Goal: Task Accomplishment & Management: Use online tool/utility

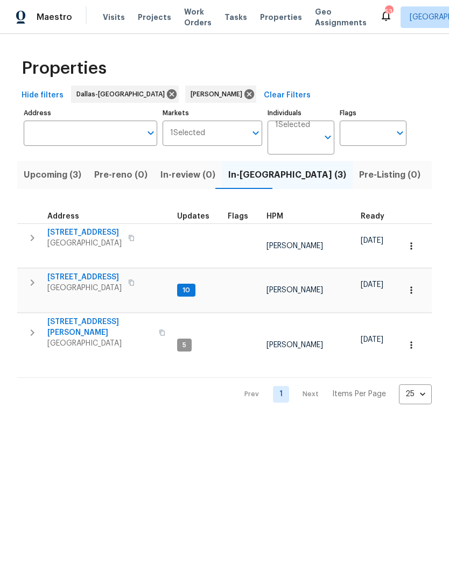
scroll to position [0, 21]
click at [403, 279] on button "button" at bounding box center [412, 291] width 24 height 24
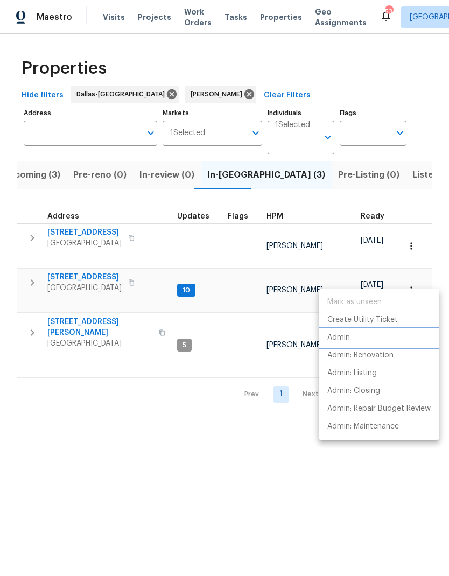
click at [355, 332] on li "Admin" at bounding box center [379, 338] width 121 height 18
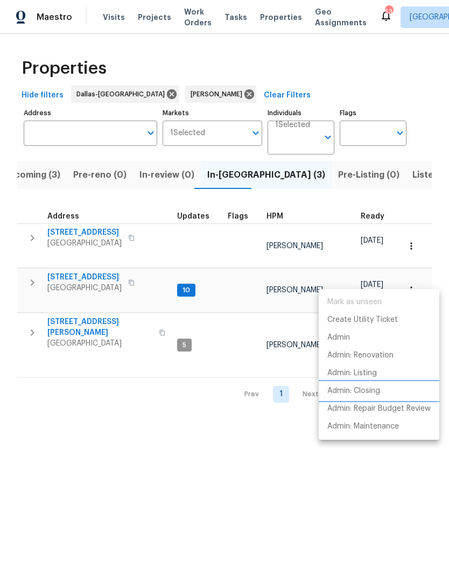
click at [360, 391] on p "Admin: Closing" at bounding box center [354, 391] width 53 height 11
click at [32, 271] on div at bounding box center [224, 288] width 449 height 576
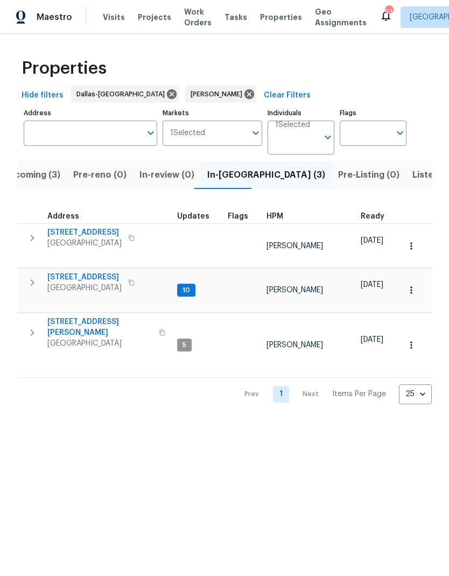
click at [34, 272] on button "button" at bounding box center [33, 283] width 22 height 22
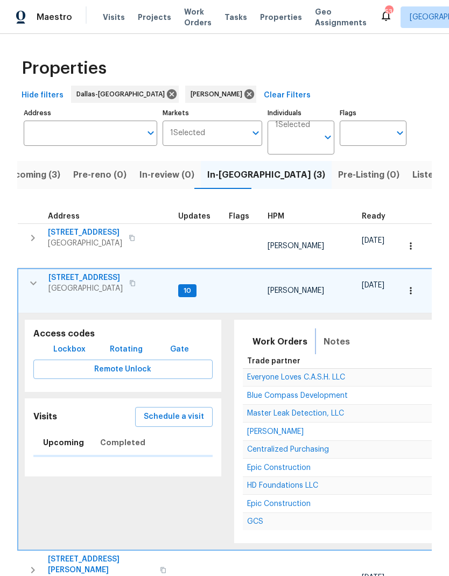
click at [335, 335] on span "Notes" at bounding box center [337, 342] width 26 height 15
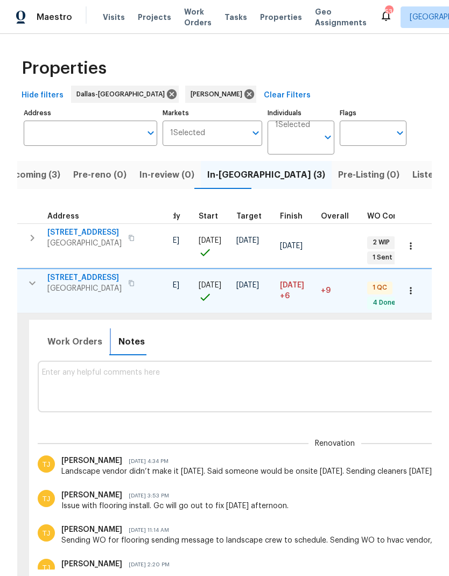
scroll to position [6, 206]
click at [348, 369] on textarea at bounding box center [334, 387] width 586 height 36
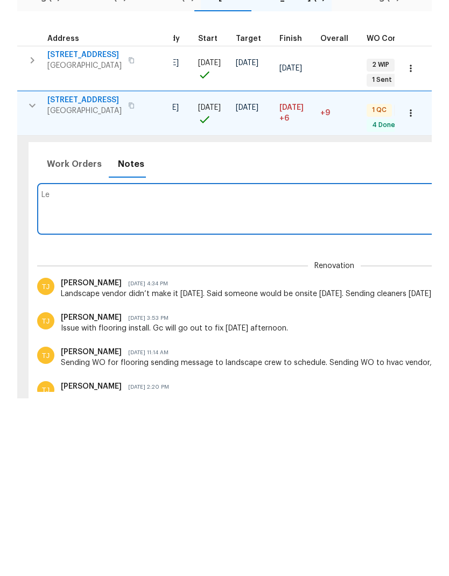
type textarea "L"
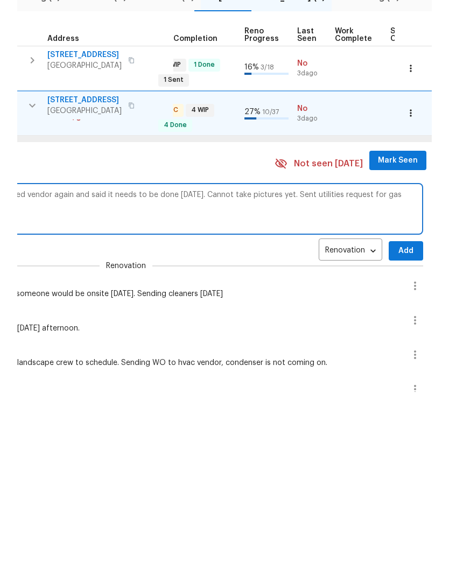
scroll to position [43, 0]
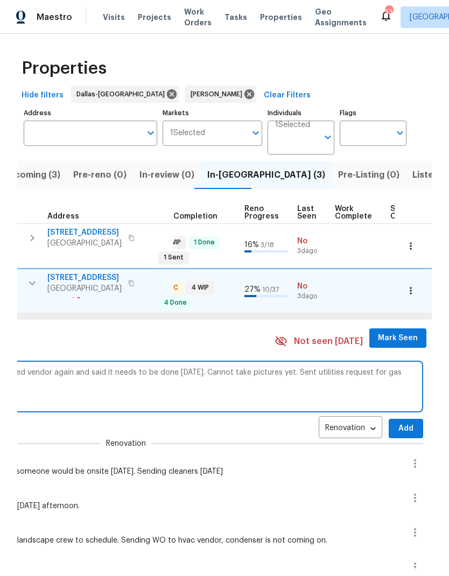
click at [394, 369] on textarea "Cleaners finished. Landscape still not done. Messaged vendor again and said it …" at bounding box center [126, 387] width 586 height 36
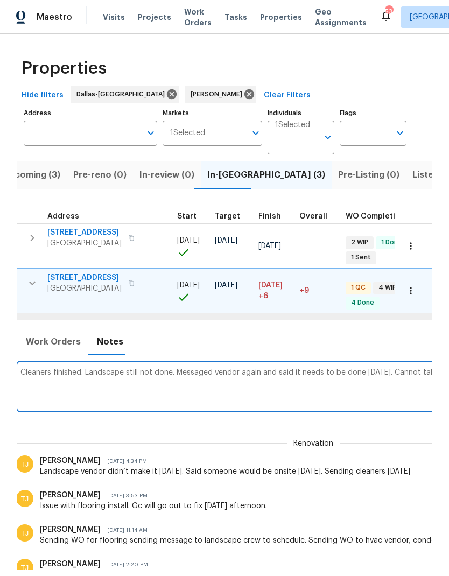
click at [82, 369] on textarea "Cleaners finished. Landscape still not done. Messaged vendor again and said it …" at bounding box center [313, 387] width 586 height 36
paste textarea "[URL][DOMAIN_NAME]"
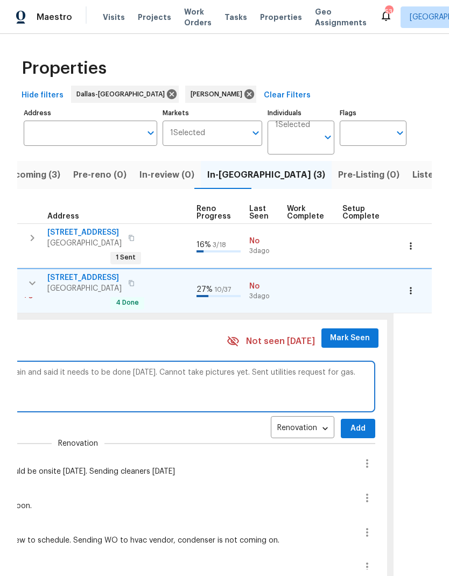
scroll to position [0, 468]
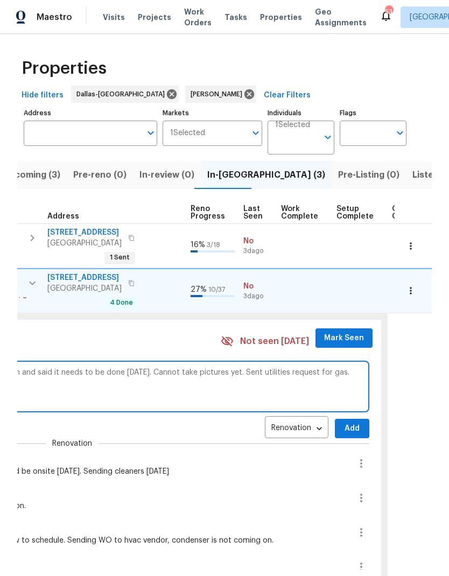
type textarea "Cleaners finished. Landscape still not done. Messaged vendor again and said it …"
click at [344, 422] on span "Add" at bounding box center [352, 428] width 17 height 13
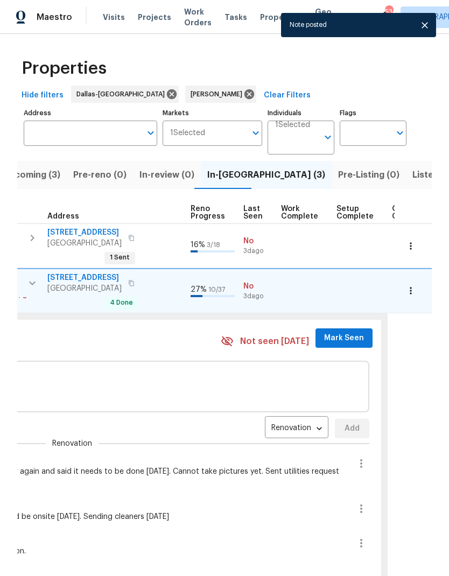
click at [341, 332] on span "Mark Seen" at bounding box center [344, 338] width 40 height 13
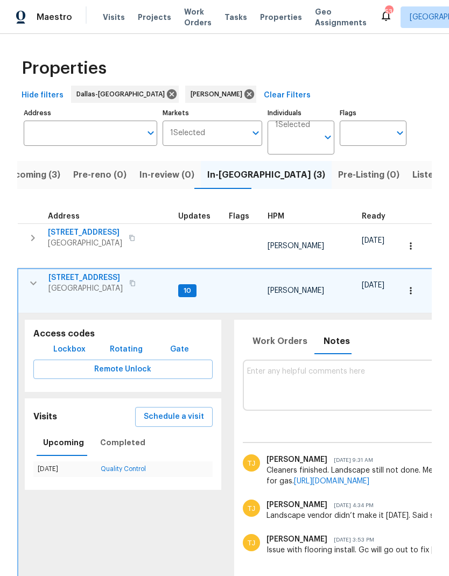
scroll to position [0, 0]
click at [31, 277] on icon "button" at bounding box center [33, 283] width 13 height 13
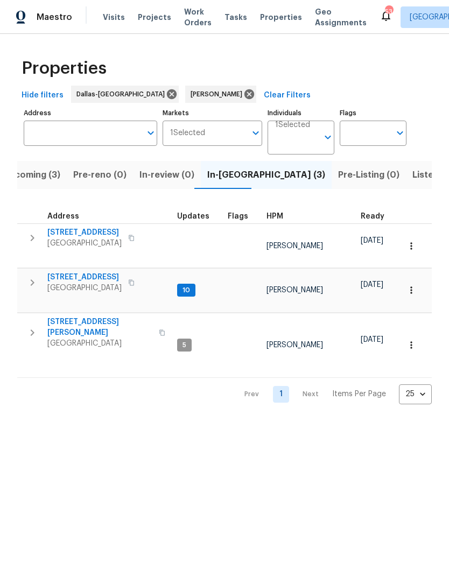
scroll to position [6, 0]
click at [413, 174] on span "Listed (11)" at bounding box center [434, 175] width 43 height 15
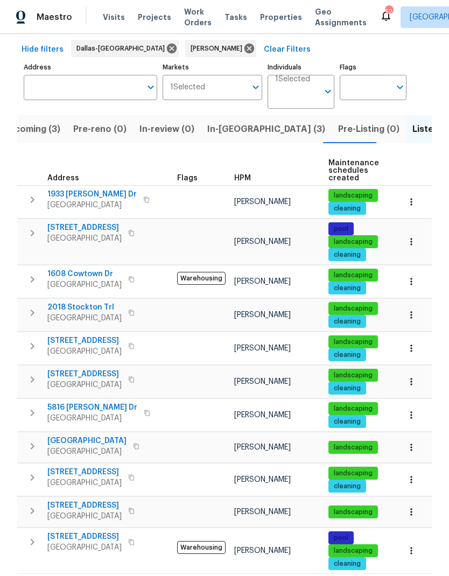
scroll to position [45, 0]
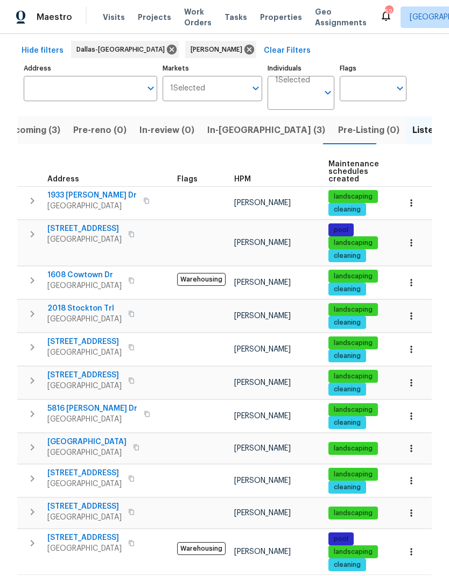
click at [33, 503] on button "button" at bounding box center [33, 513] width 22 height 22
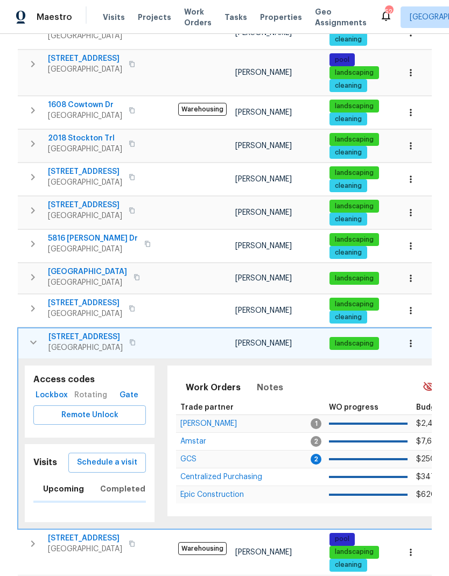
scroll to position [214, 0]
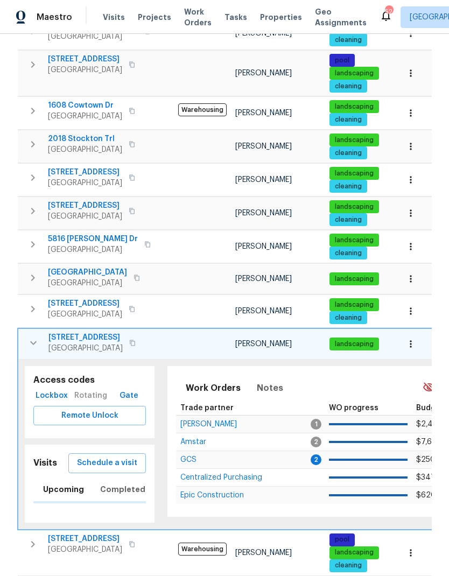
click at [122, 466] on span "Schedule a visit" at bounding box center [107, 463] width 60 height 13
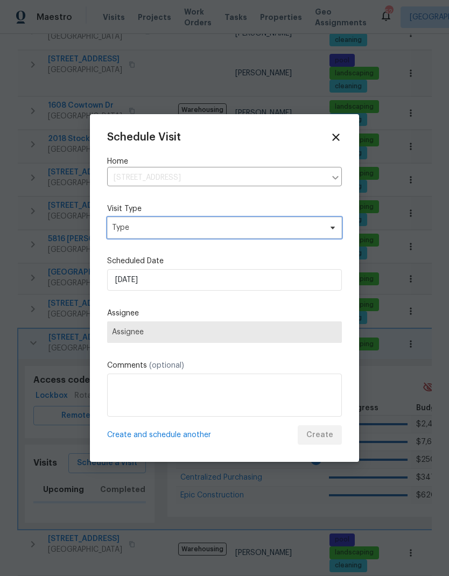
click at [182, 235] on span "Type" at bounding box center [224, 228] width 235 height 22
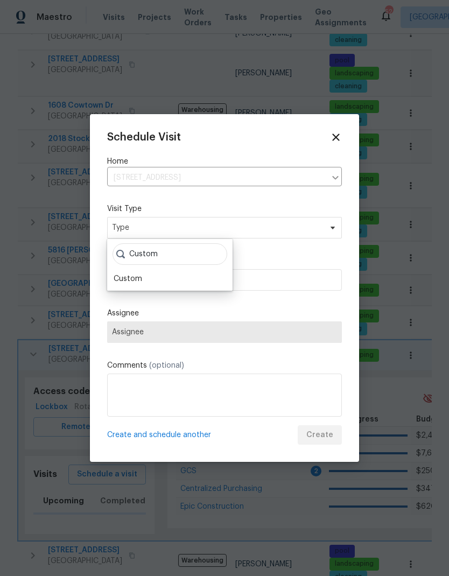
type input "Custom"
click at [150, 275] on div "Custom" at bounding box center [169, 279] width 119 height 15
click at [141, 275] on div "Custom" at bounding box center [128, 279] width 29 height 11
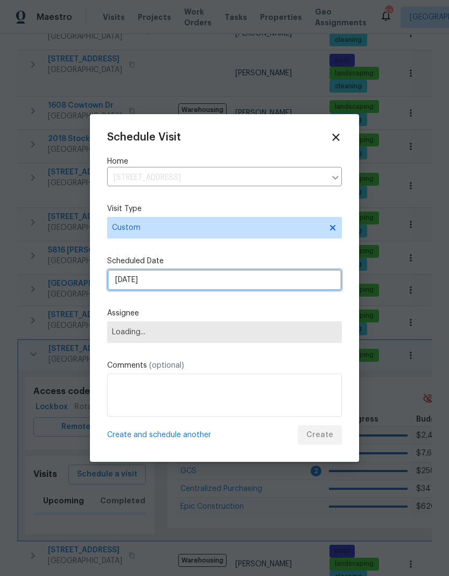
click at [245, 277] on input "[DATE]" at bounding box center [224, 280] width 235 height 22
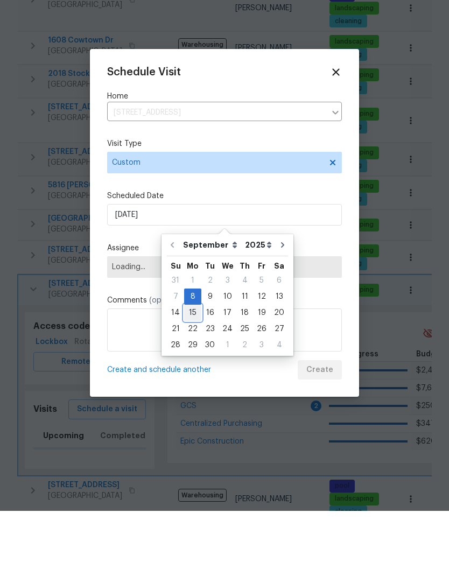
click at [191, 371] on div "15" at bounding box center [192, 378] width 17 height 15
type input "[DATE]"
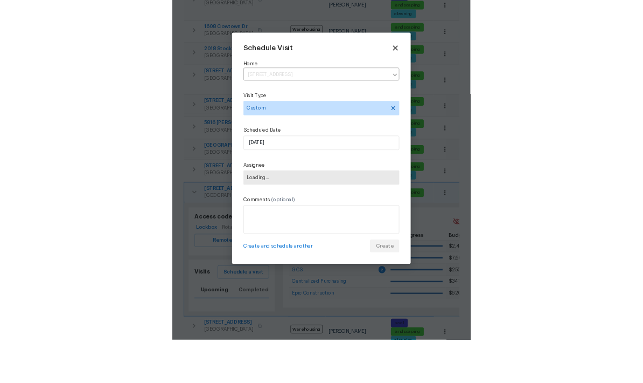
scroll to position [43, 0]
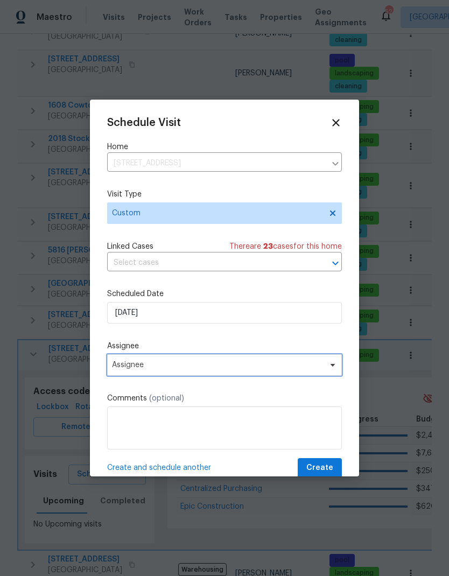
click at [280, 370] on span "Assignee" at bounding box center [217, 365] width 211 height 9
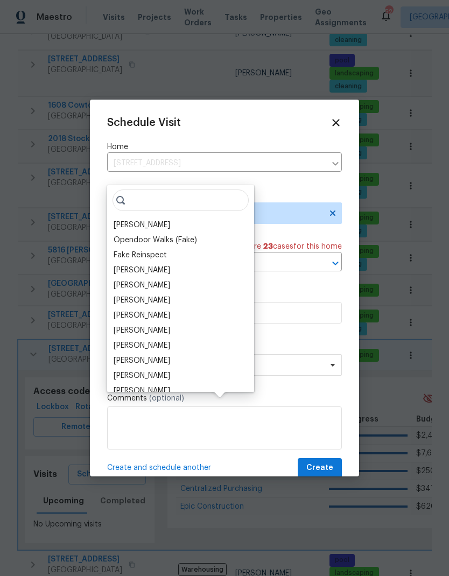
click at [159, 220] on div "[PERSON_NAME]" at bounding box center [142, 225] width 57 height 11
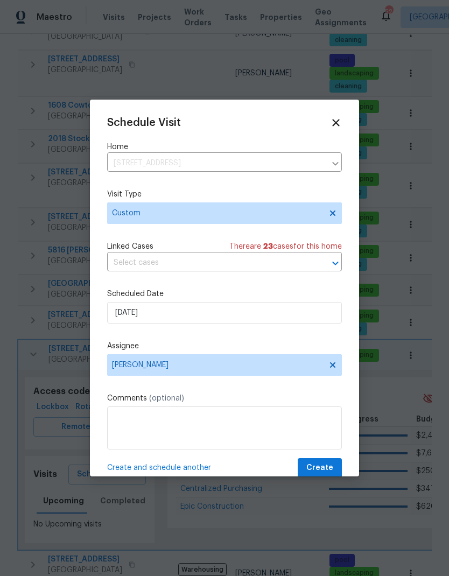
click at [322, 469] on span "Create" at bounding box center [320, 468] width 27 height 13
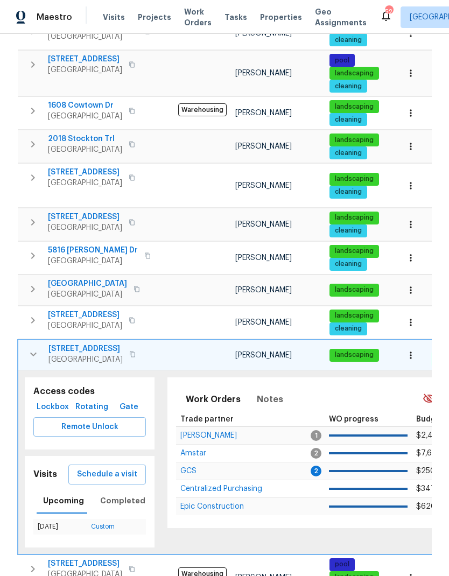
click at [91, 421] on span "Remote Unlock" at bounding box center [89, 427] width 95 height 13
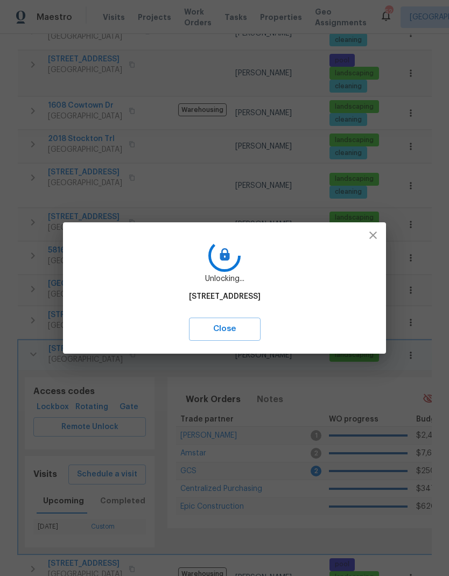
click at [373, 232] on icon "button" at bounding box center [373, 235] width 13 height 13
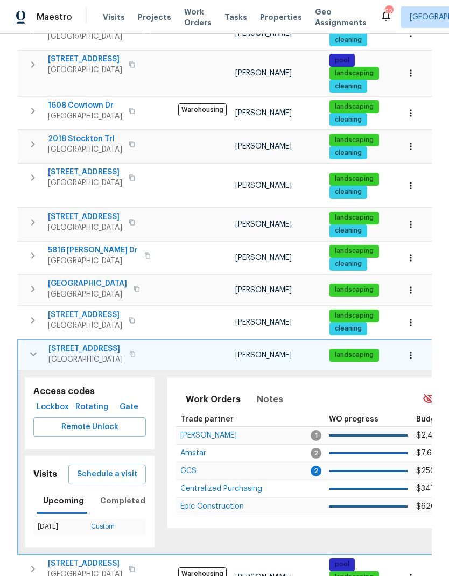
click at [57, 401] on span "Lockbox" at bounding box center [53, 407] width 30 height 13
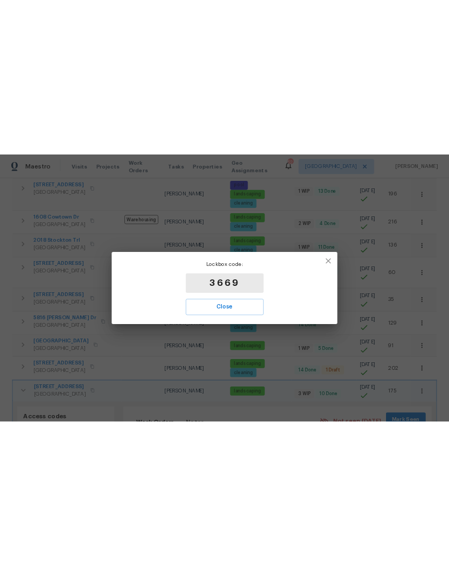
scroll to position [0, 0]
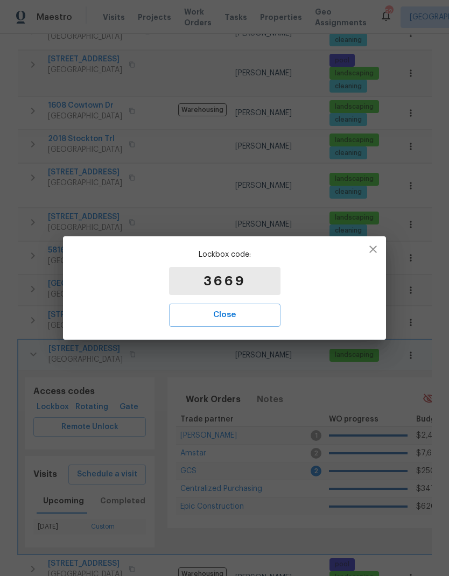
click at [260, 310] on span "Close" at bounding box center [225, 315] width 88 height 14
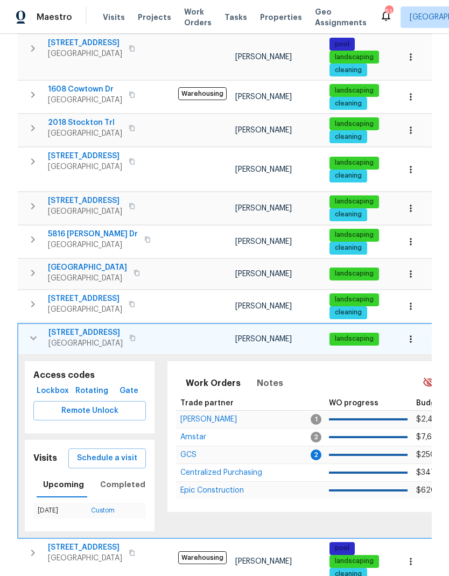
scroll to position [230, 0]
